Goal: Task Accomplishment & Management: Manage account settings

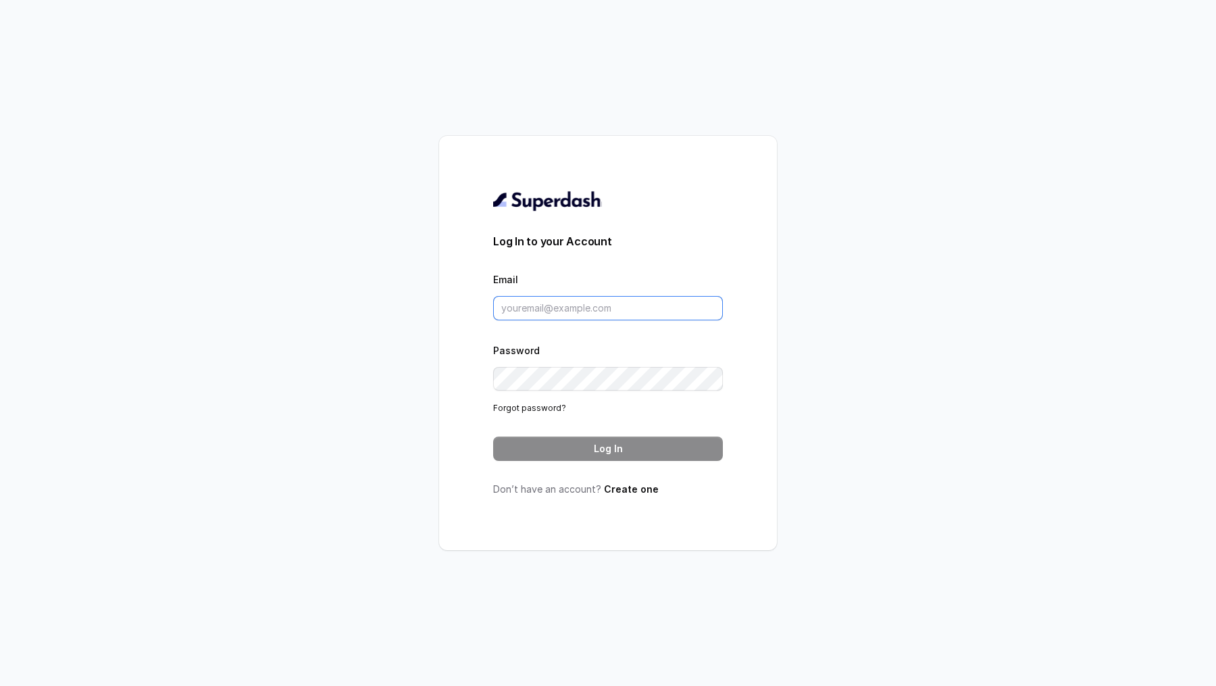
click at [628, 303] on input "Email" at bounding box center [608, 308] width 230 height 24
click at [596, 309] on input "Email" at bounding box center [608, 308] width 230 height 24
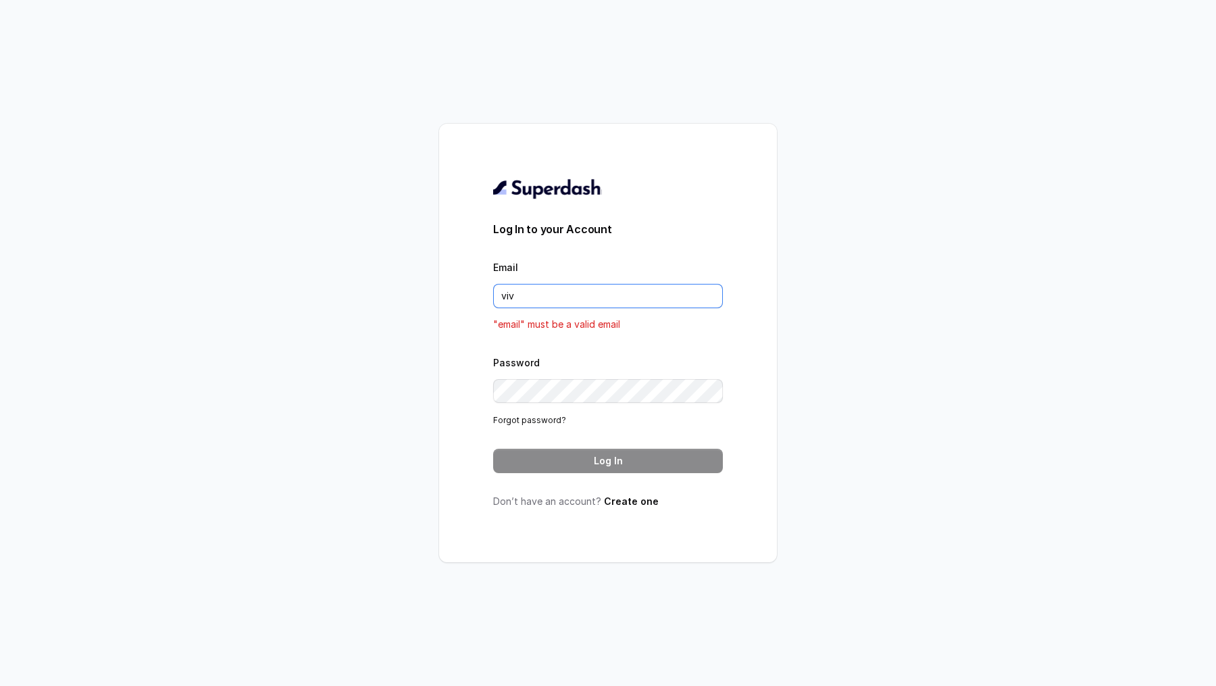
type input "vivek@trysuperdash.com"
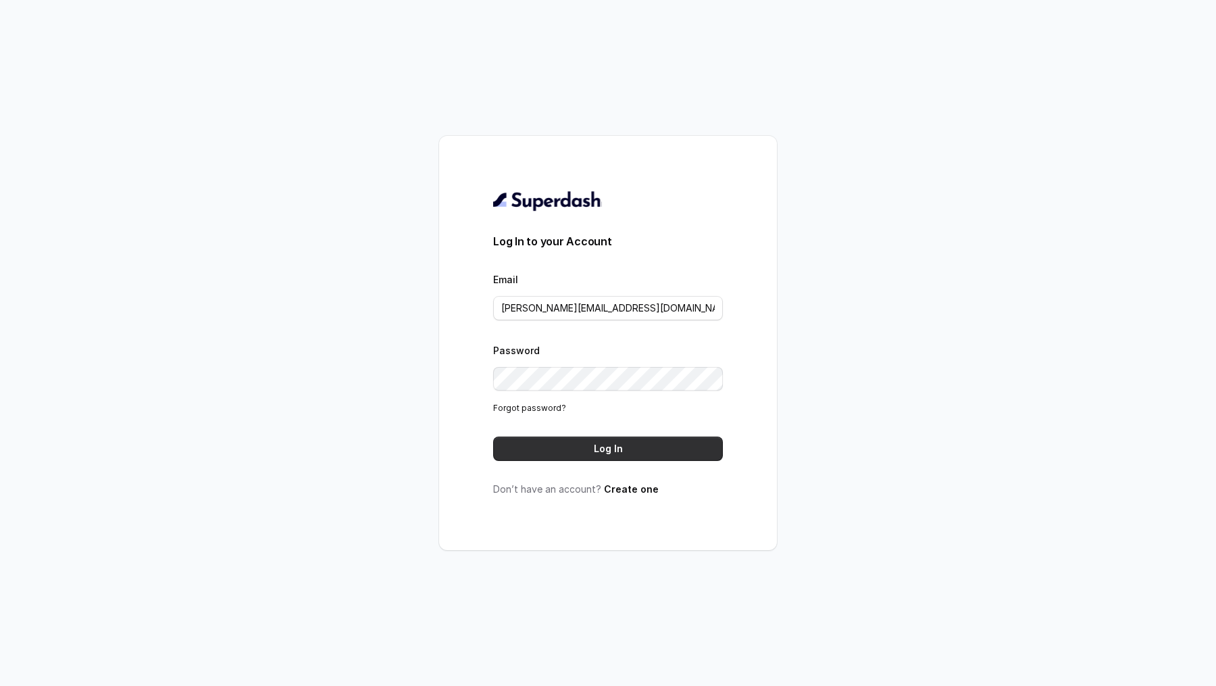
click at [577, 443] on button "Log In" at bounding box center [608, 449] width 230 height 24
